Goal: Task Accomplishment & Management: Use online tool/utility

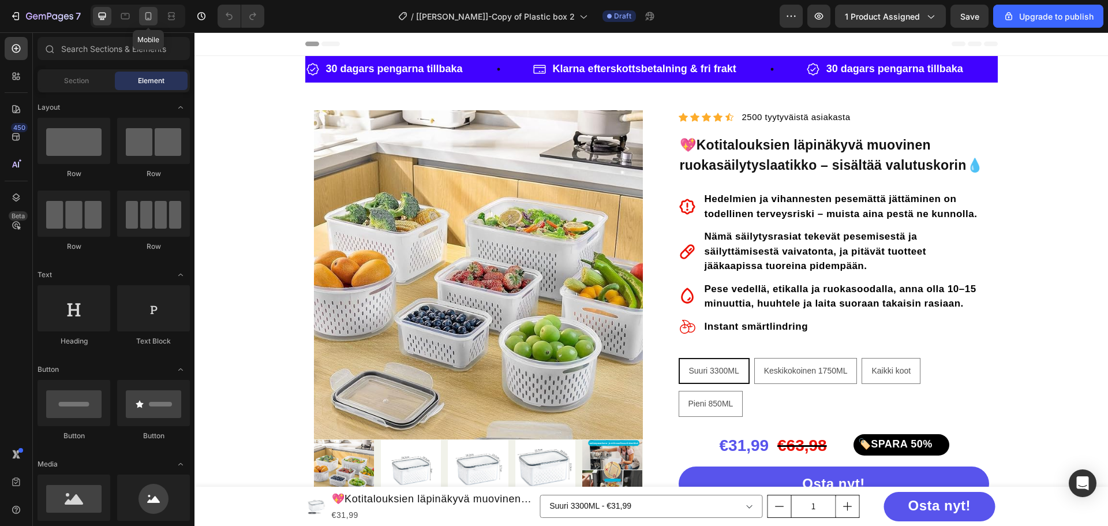
click at [151, 10] on div at bounding box center [148, 16] width 18 height 18
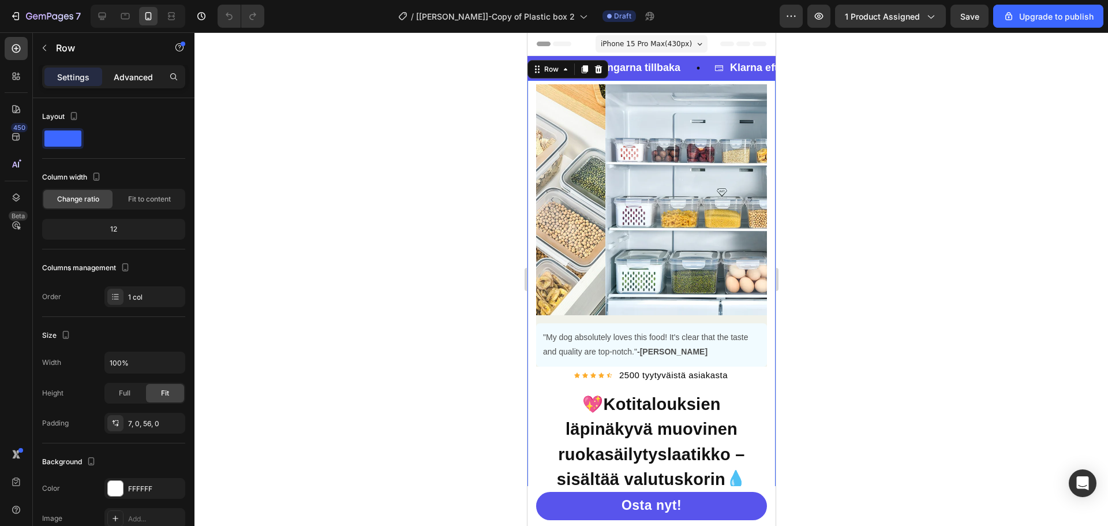
click at [116, 76] on p "Advanced" at bounding box center [133, 77] width 39 height 12
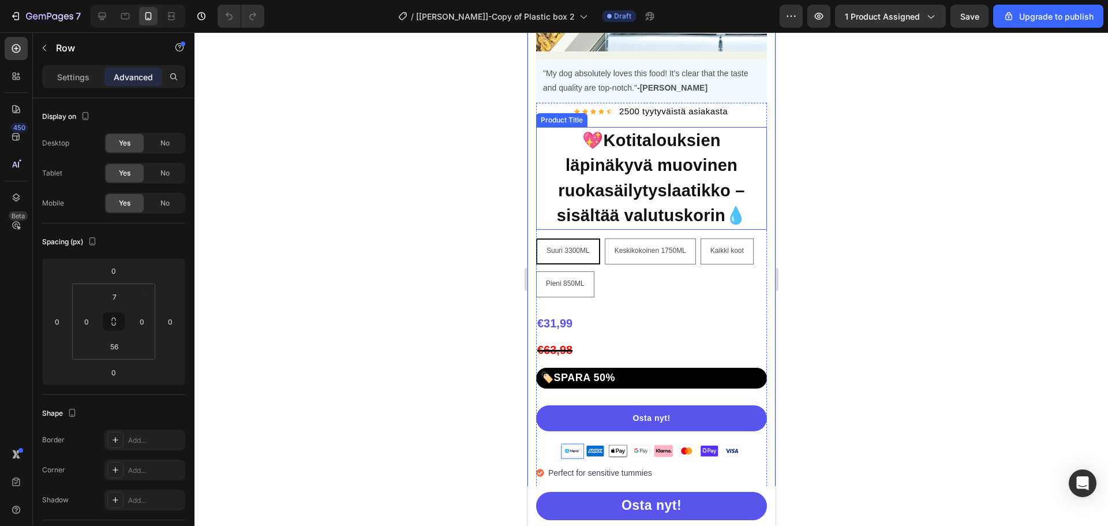
scroll to position [346, 0]
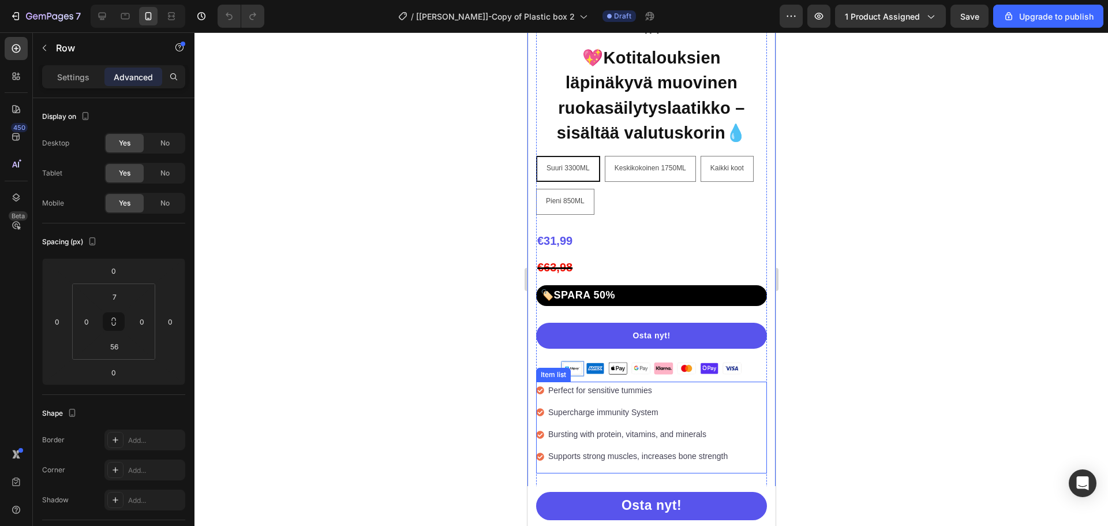
click at [669, 386] on p "Perfect for sensitive tummies" at bounding box center [637, 390] width 179 height 14
drag, startPoint x: 669, startPoint y: 386, endPoint x: 645, endPoint y: 381, distance: 25.1
click at [669, 386] on p "Perfect for sensitive tummies" at bounding box center [637, 390] width 179 height 14
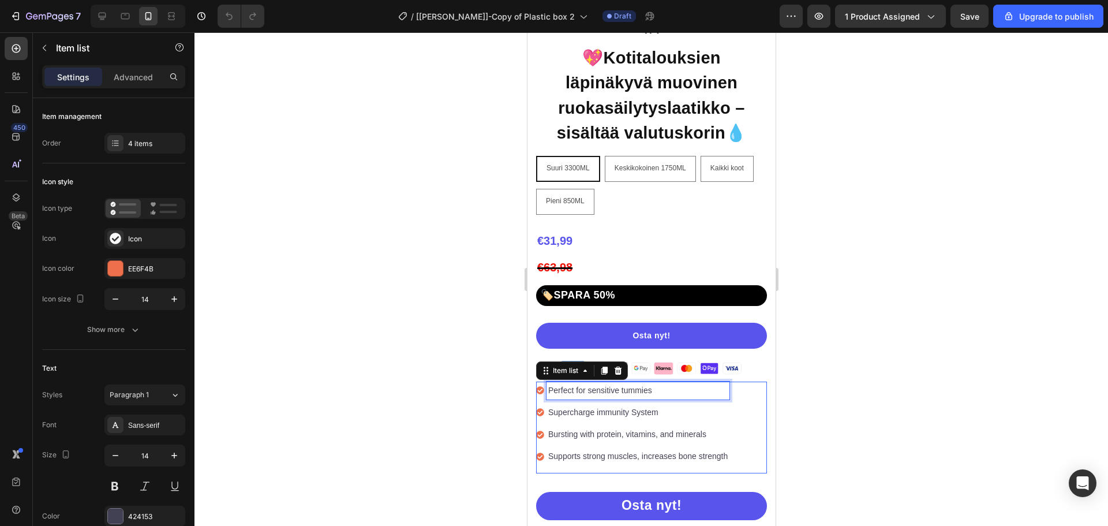
click at [645, 383] on p "Perfect for sensitive tummies" at bounding box center [637, 390] width 179 height 14
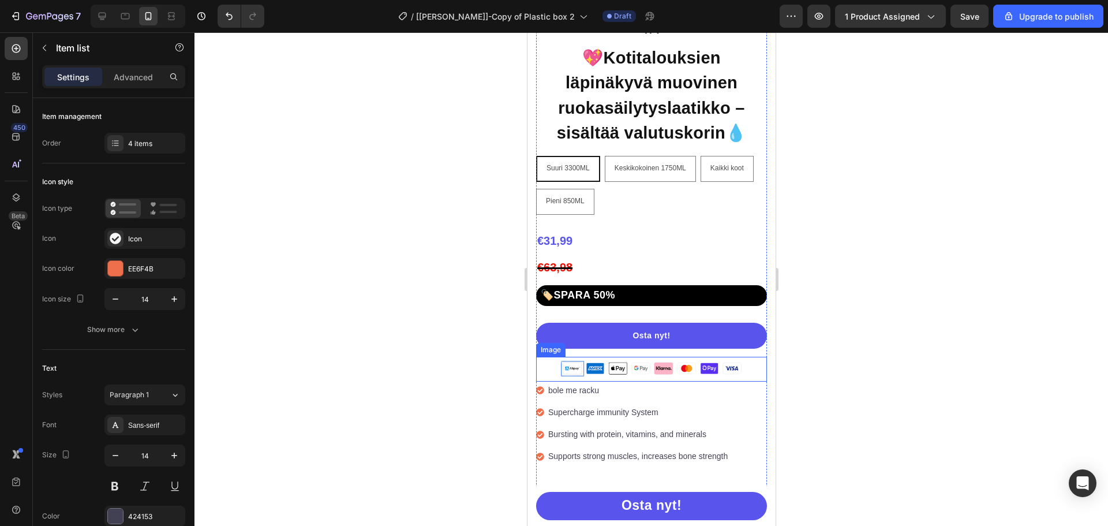
click at [821, 345] on div at bounding box center [651, 278] width 914 height 493
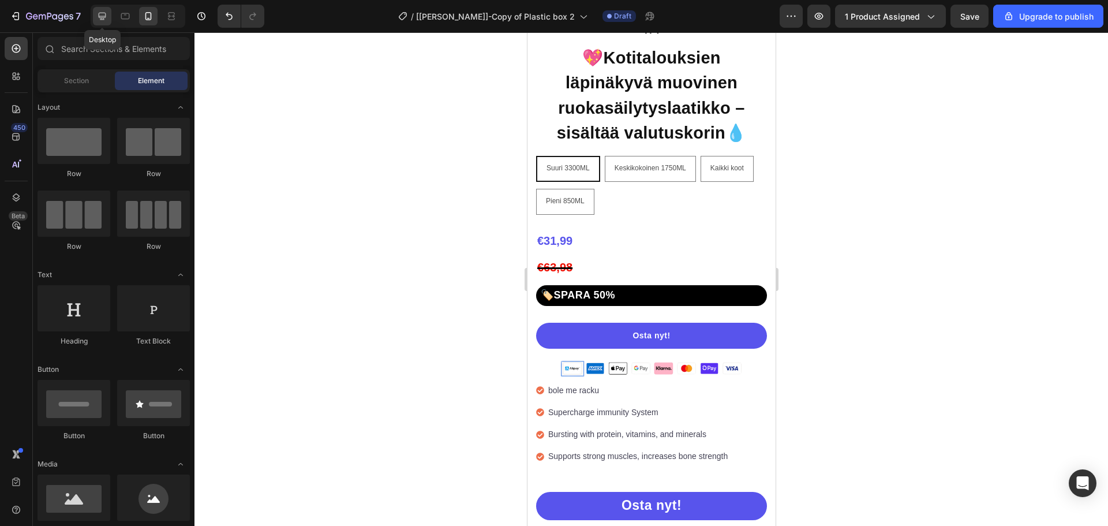
click at [109, 14] on div at bounding box center [102, 16] width 18 height 18
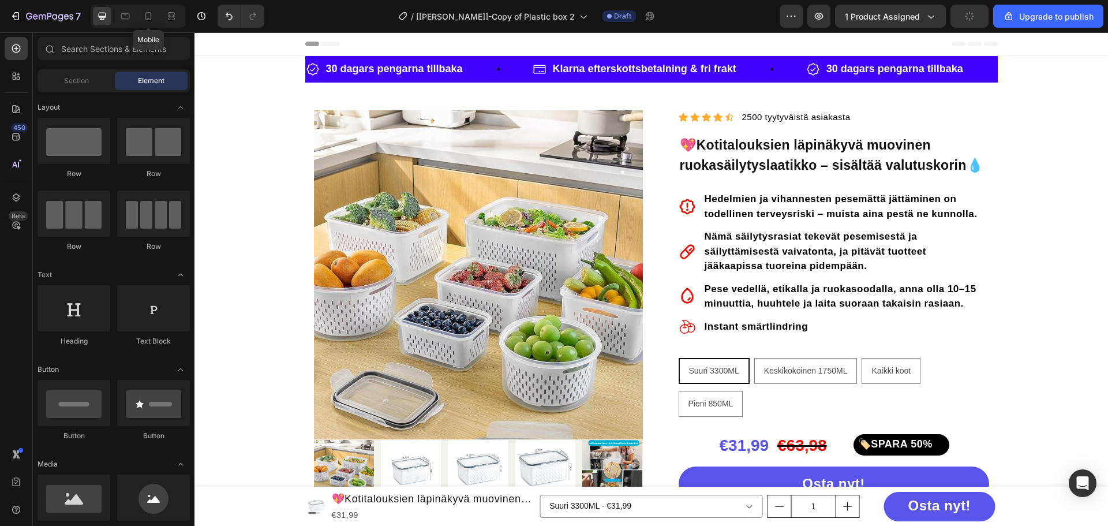
drag, startPoint x: 147, startPoint y: 16, endPoint x: 302, endPoint y: 117, distance: 185.0
click at [148, 16] on icon at bounding box center [149, 16] width 12 height 12
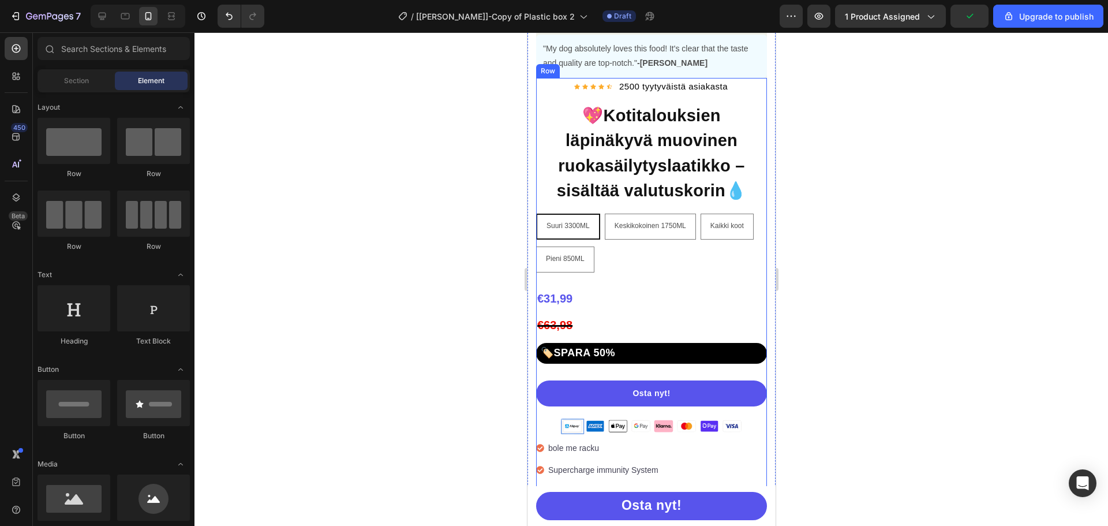
scroll to position [346, 0]
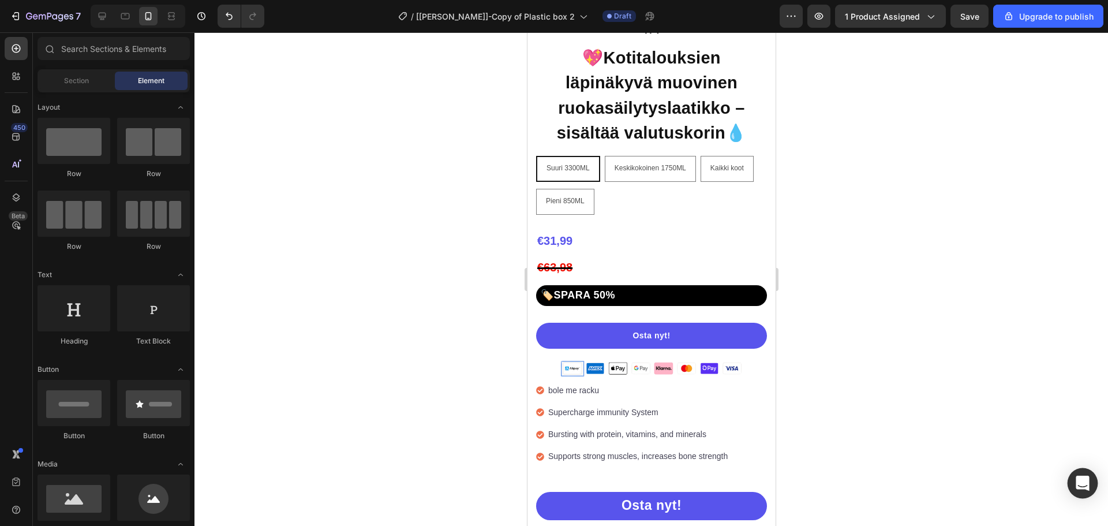
click at [1078, 482] on icon "Open Intercom Messenger" at bounding box center [1082, 483] width 13 height 15
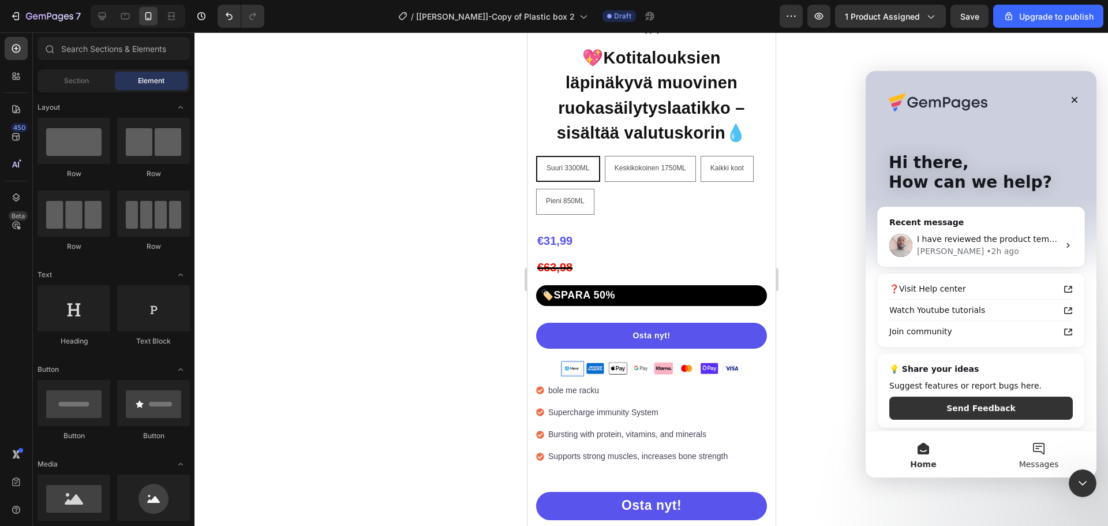
scroll to position [0, 0]
click at [986, 255] on div "• 2h ago" at bounding box center [1002, 251] width 33 height 12
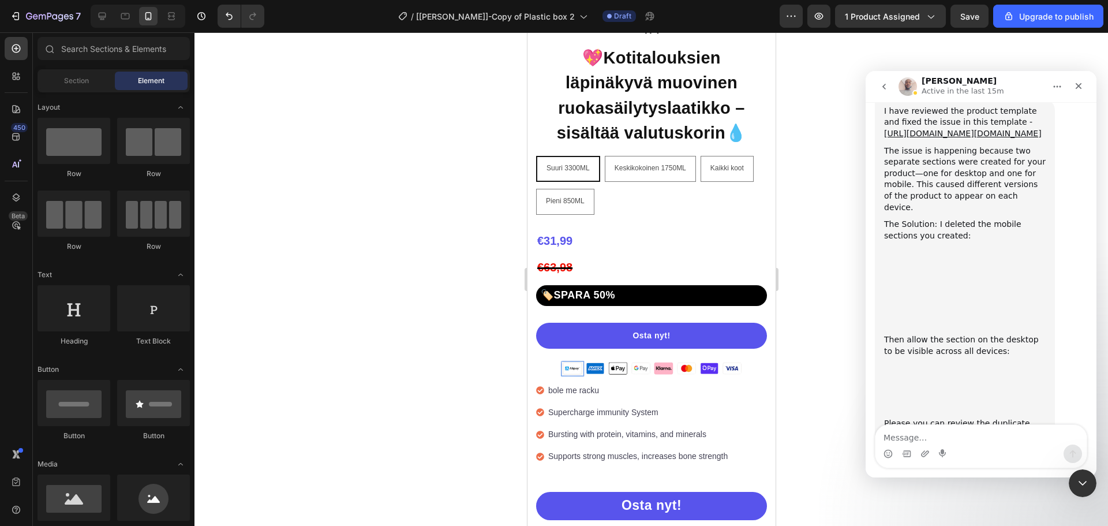
scroll to position [1390, 0]
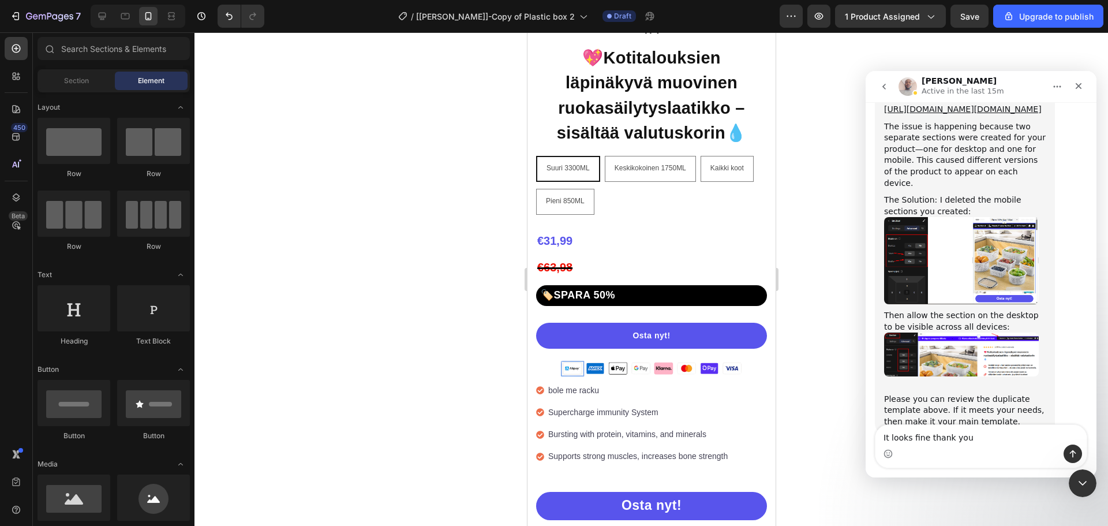
type textarea "It looks fine thank you."
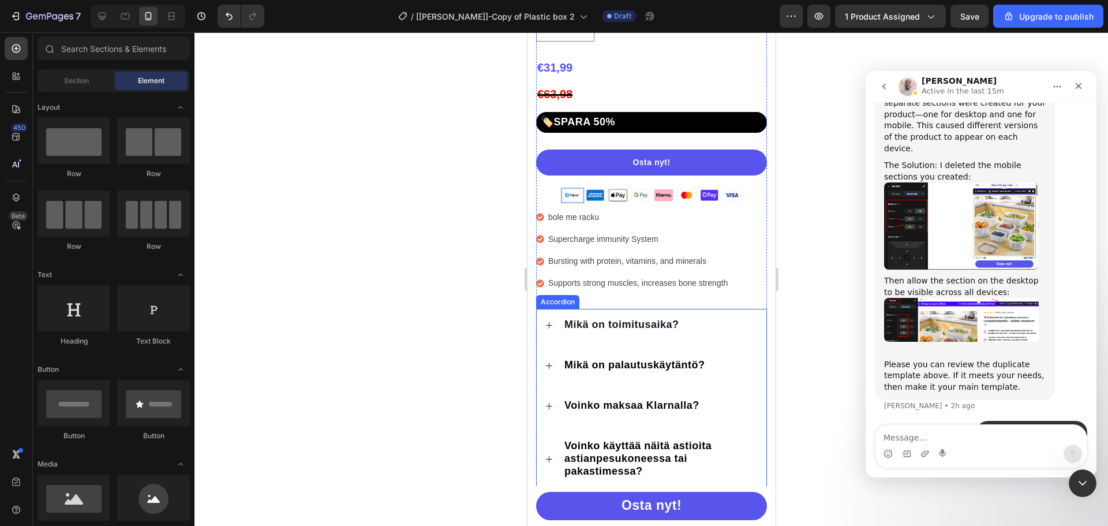
scroll to position [404, 0]
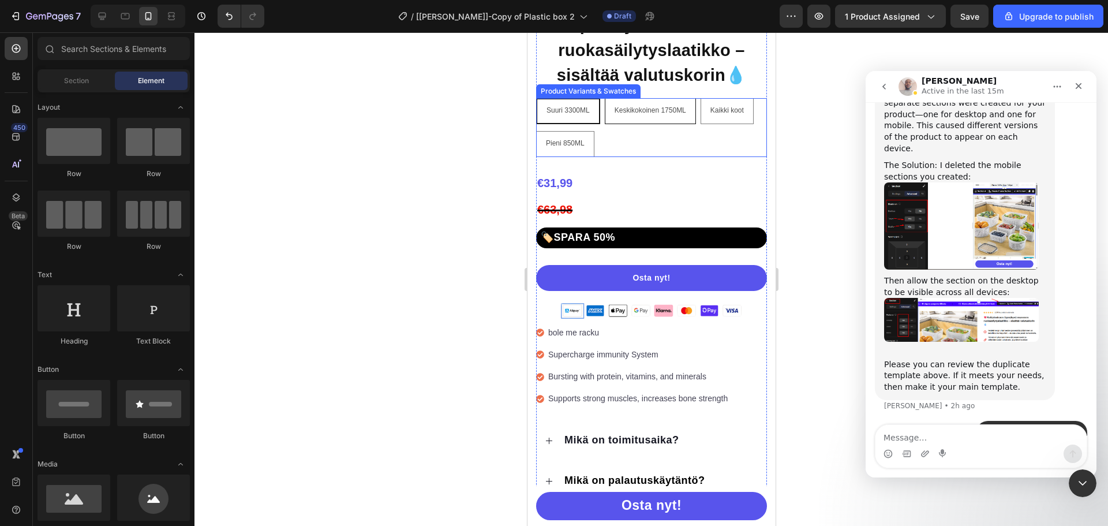
click at [616, 106] on span "Keskikokoinen 1750ML" at bounding box center [650, 110] width 72 height 8
click at [604, 98] on input "Keskikokoinen 1750ML Keskikokoinen 1750ML Keskikokoinen 1750ML" at bounding box center [604, 98] width 1 height 1
radio input "true"
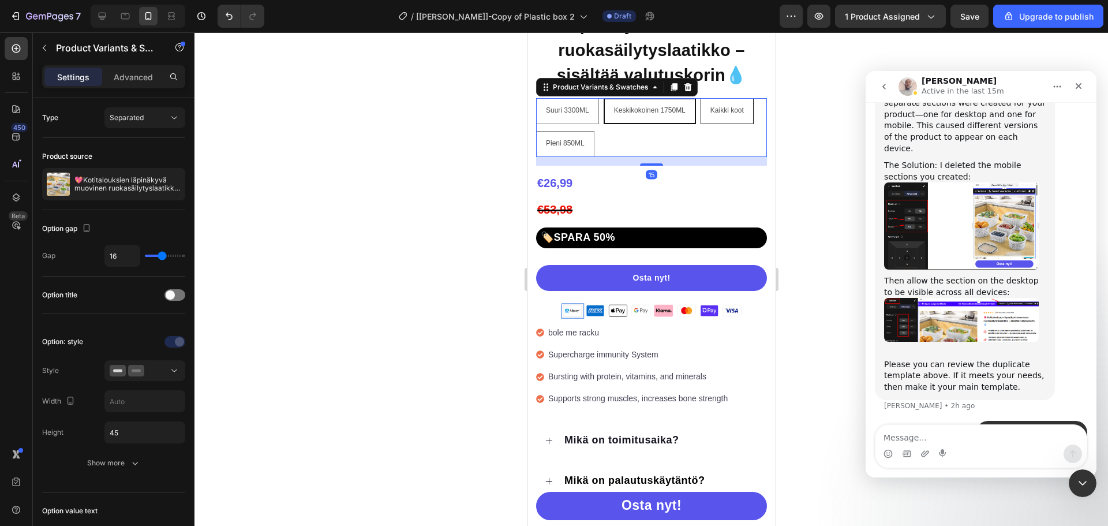
click at [732, 106] on span "Kaikki koot" at bounding box center [726, 110] width 33 height 8
click at [700, 98] on input "Kaikki koot Kaikki koot Kaikki koot" at bounding box center [699, 98] width 1 height 1
radio input "true"
click at [588, 133] on div "Pieni 850ML" at bounding box center [564, 144] width 57 height 22
click at [536, 130] on input "Pieni 850ML Pieni 850ML Pieni 850ML" at bounding box center [535, 130] width 1 height 1
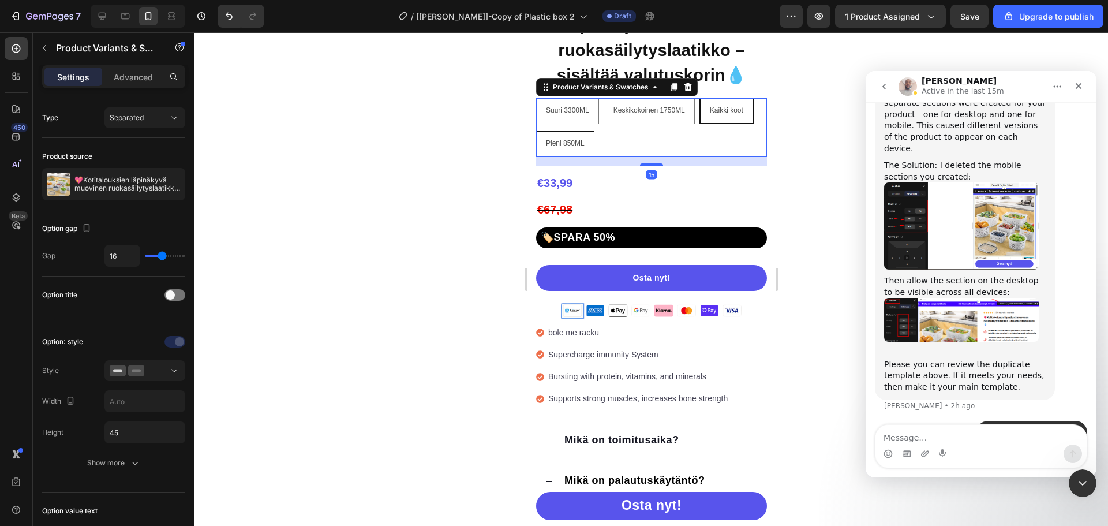
radio input "true"
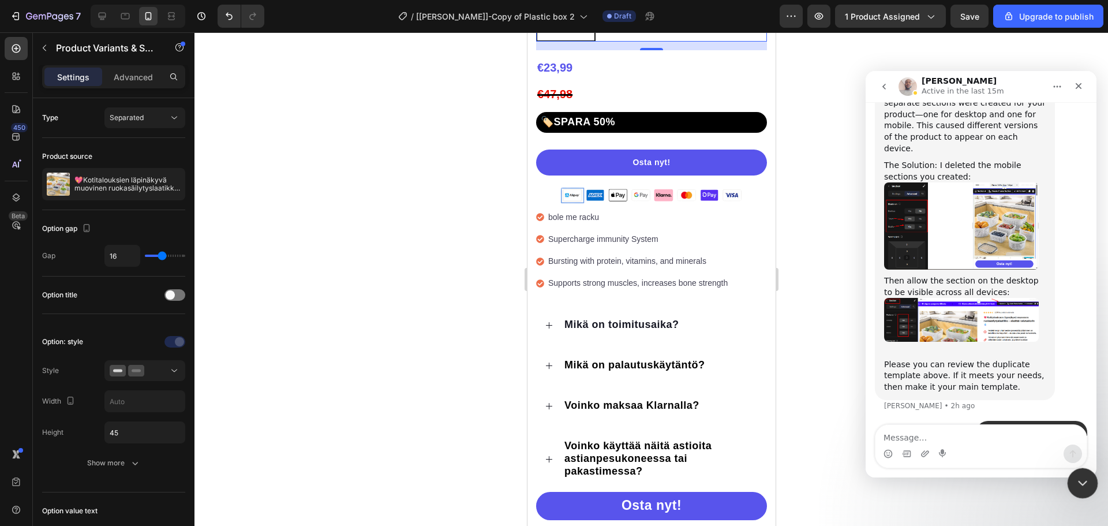
click at [1083, 489] on div "Close Intercom Messenger" at bounding box center [1081, 481] width 28 height 28
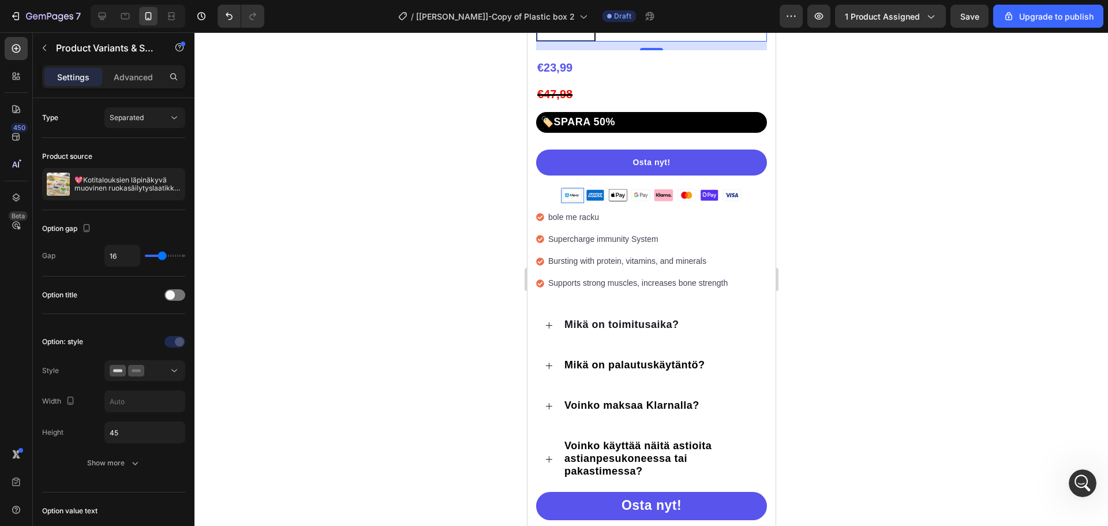
scroll to position [0, 0]
click at [870, 252] on div at bounding box center [651, 278] width 914 height 493
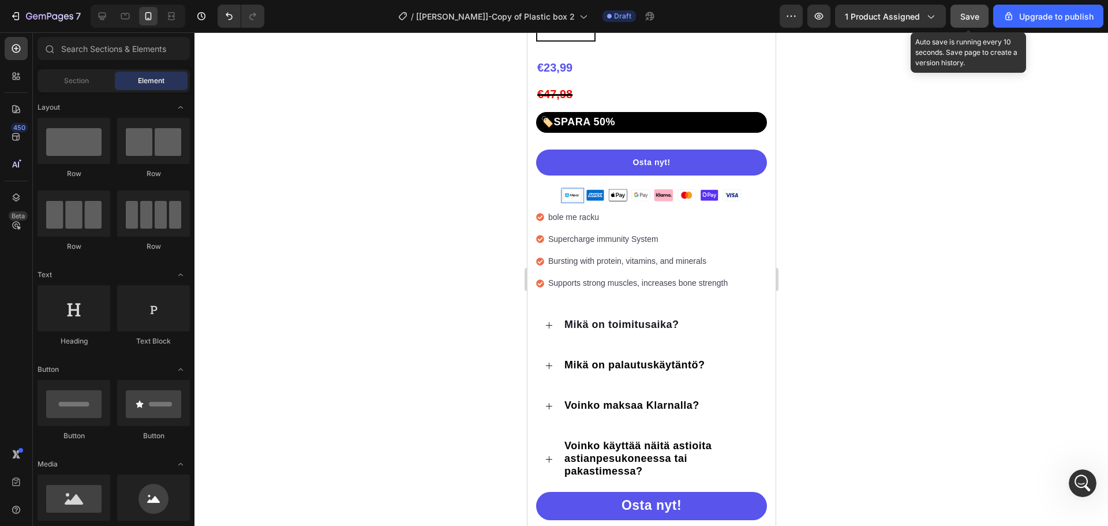
click at [964, 22] on div "Save" at bounding box center [969, 16] width 19 height 12
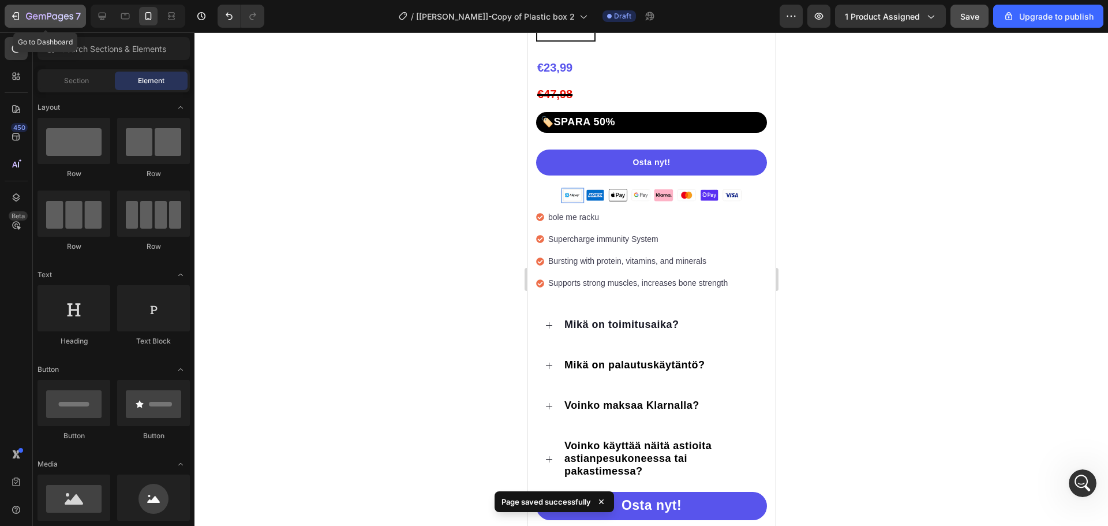
click at [36, 9] on div "7" at bounding box center [53, 16] width 55 height 14
